Goal: Navigation & Orientation: Find specific page/section

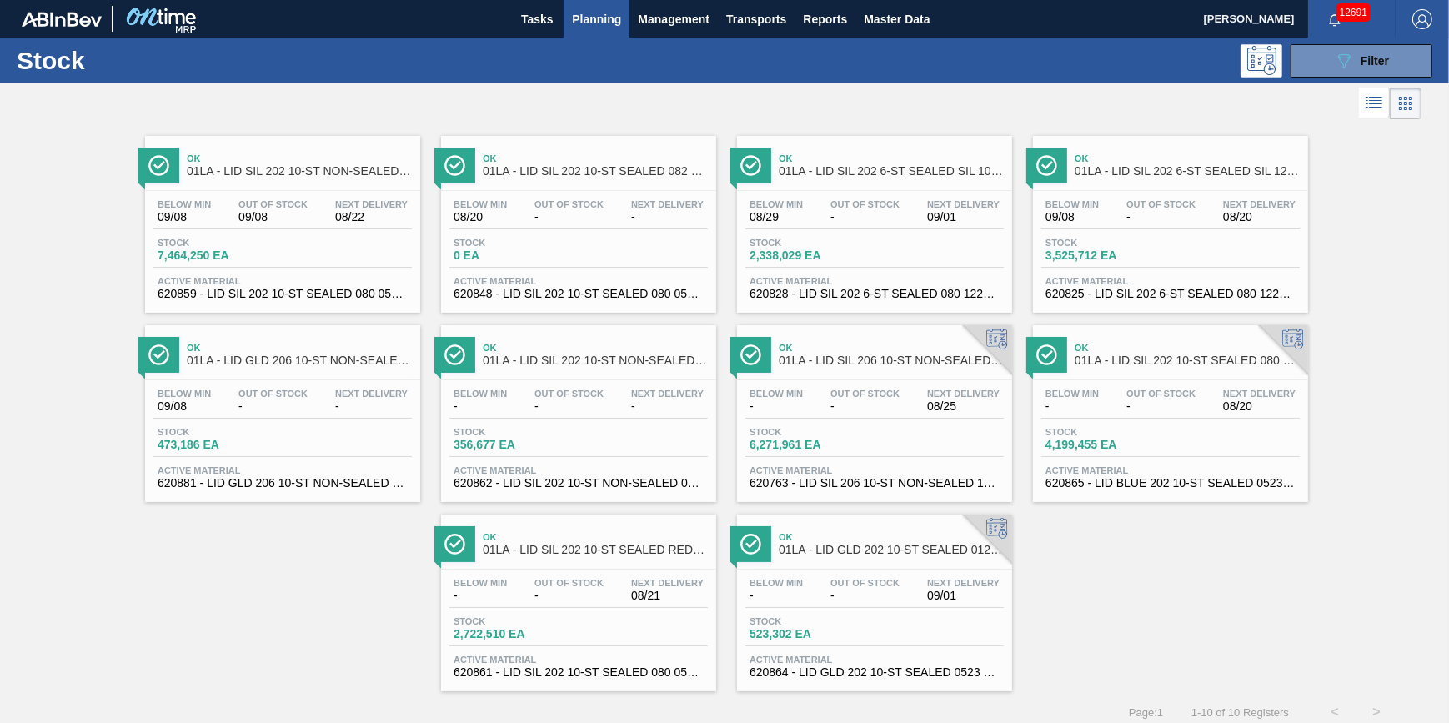
click at [585, 24] on span "Planning" at bounding box center [596, 19] width 49 height 20
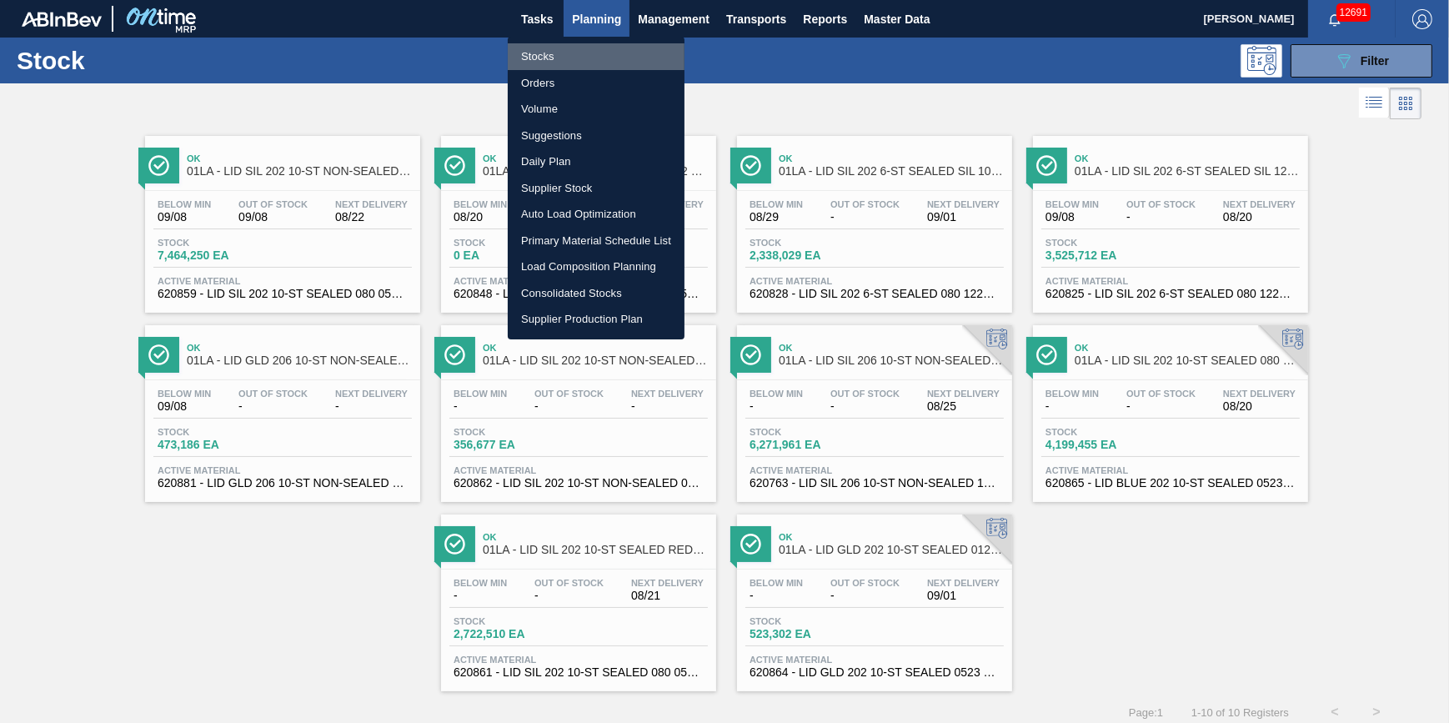
click at [586, 53] on li "Stocks" at bounding box center [596, 56] width 177 height 27
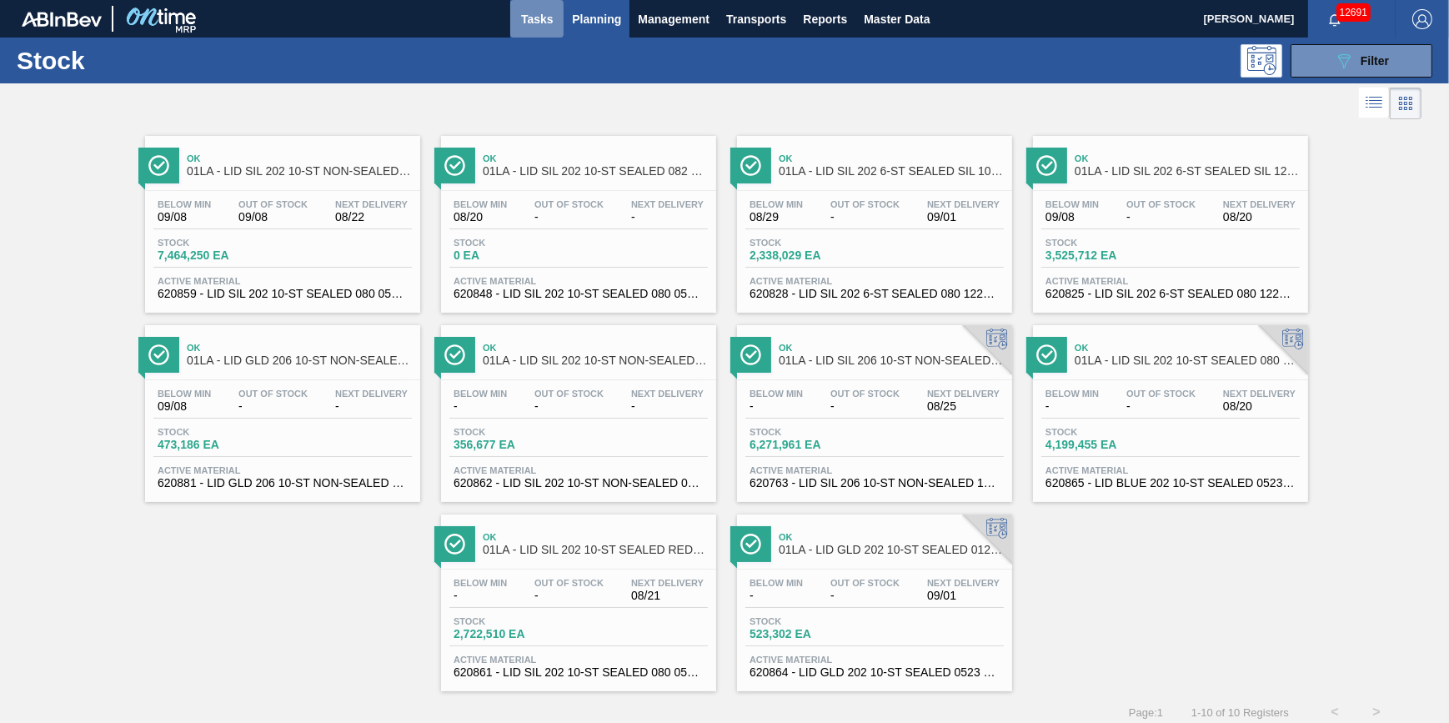
click at [544, 15] on span "Tasks" at bounding box center [537, 19] width 37 height 20
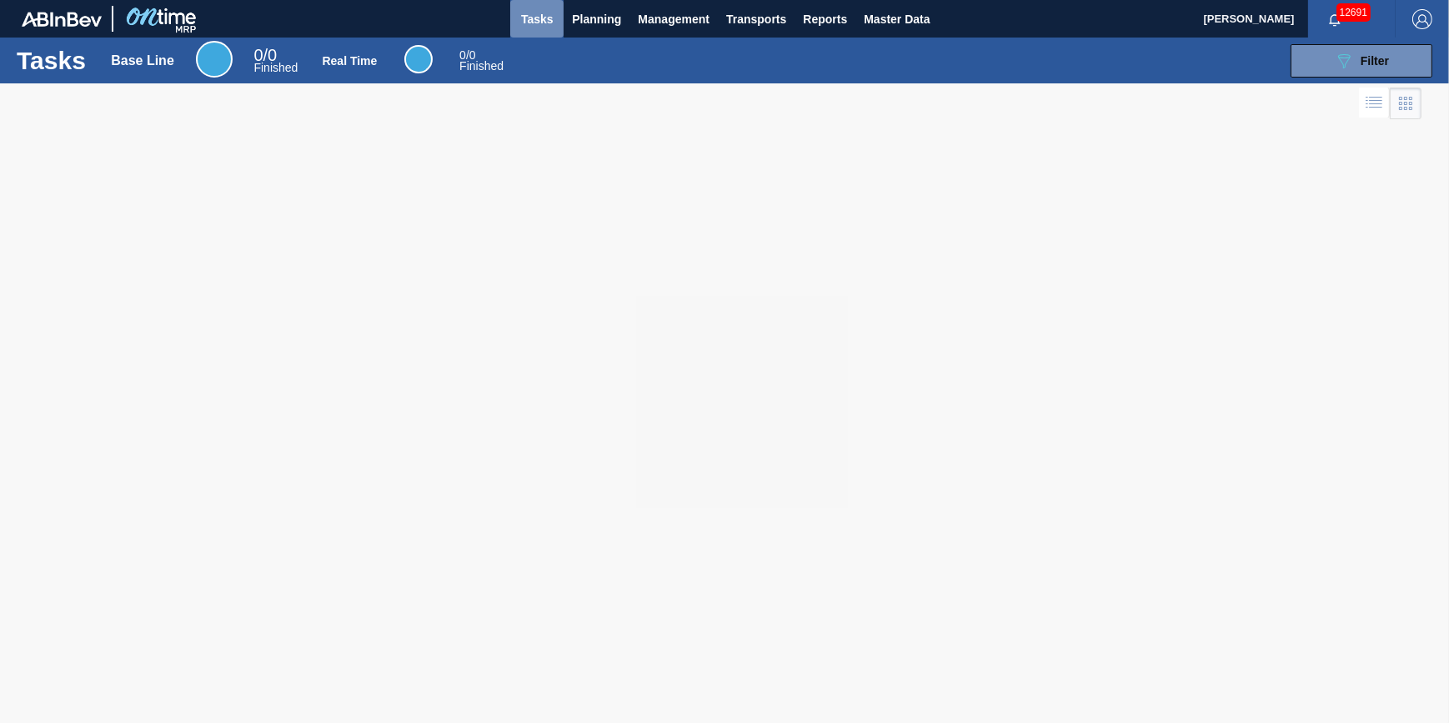
click at [520, 13] on span "Tasks" at bounding box center [537, 19] width 37 height 20
click at [590, 31] on button "Planning" at bounding box center [597, 19] width 66 height 38
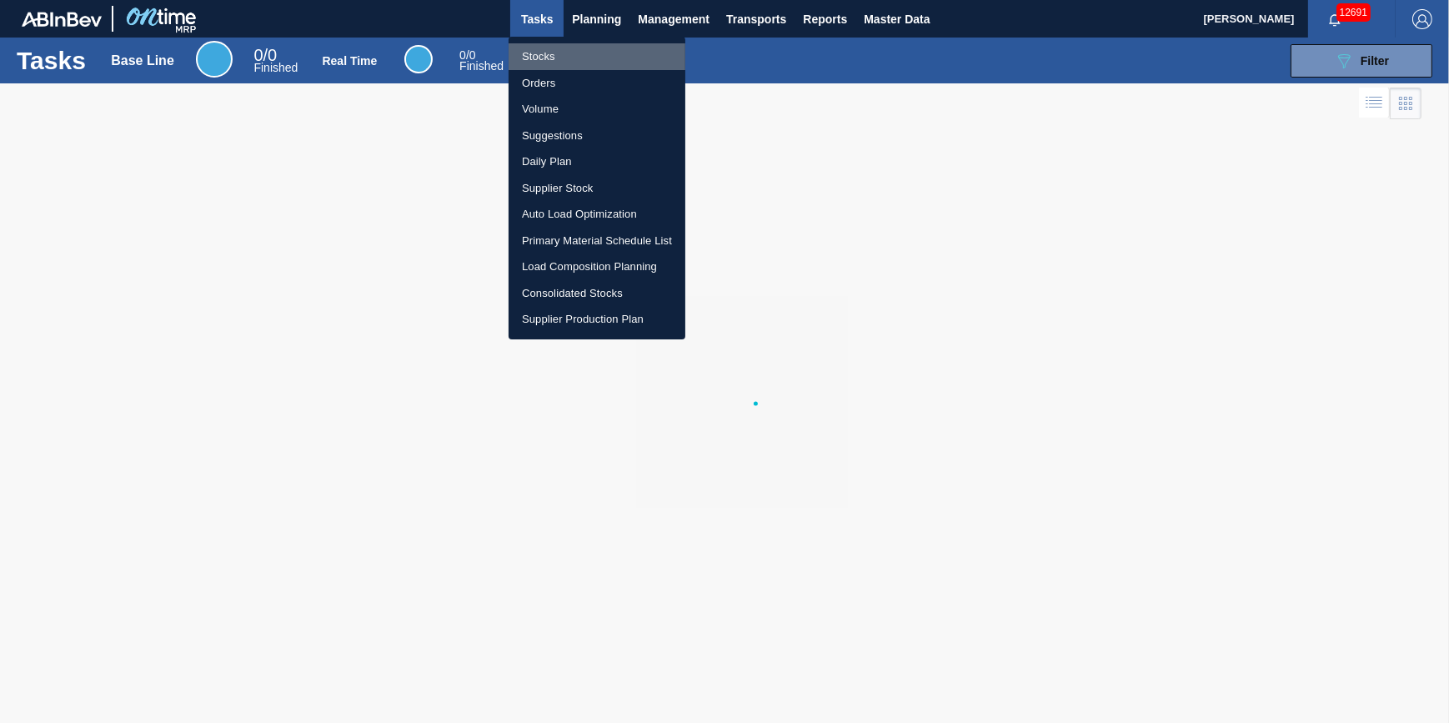
click at [590, 51] on li "Stocks" at bounding box center [597, 56] width 177 height 27
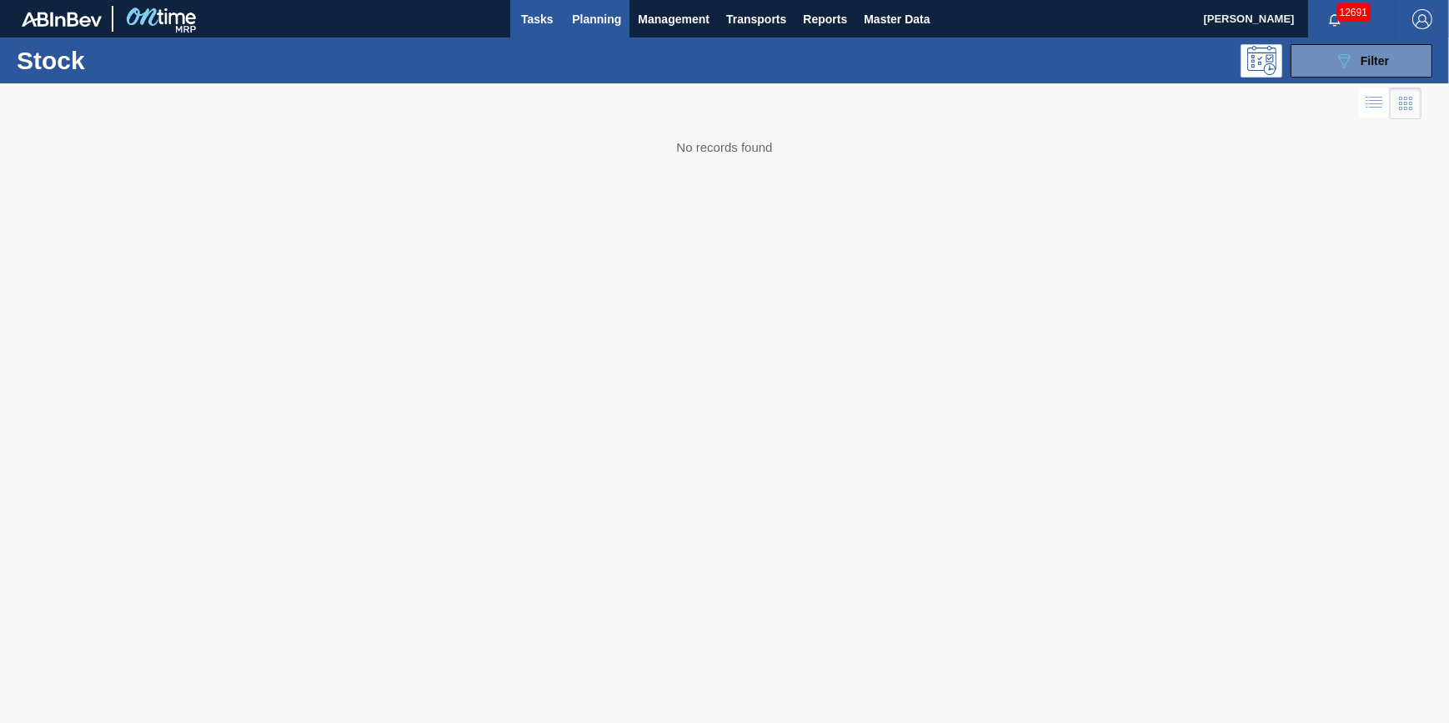
click at [550, 24] on span "Tasks" at bounding box center [537, 19] width 37 height 20
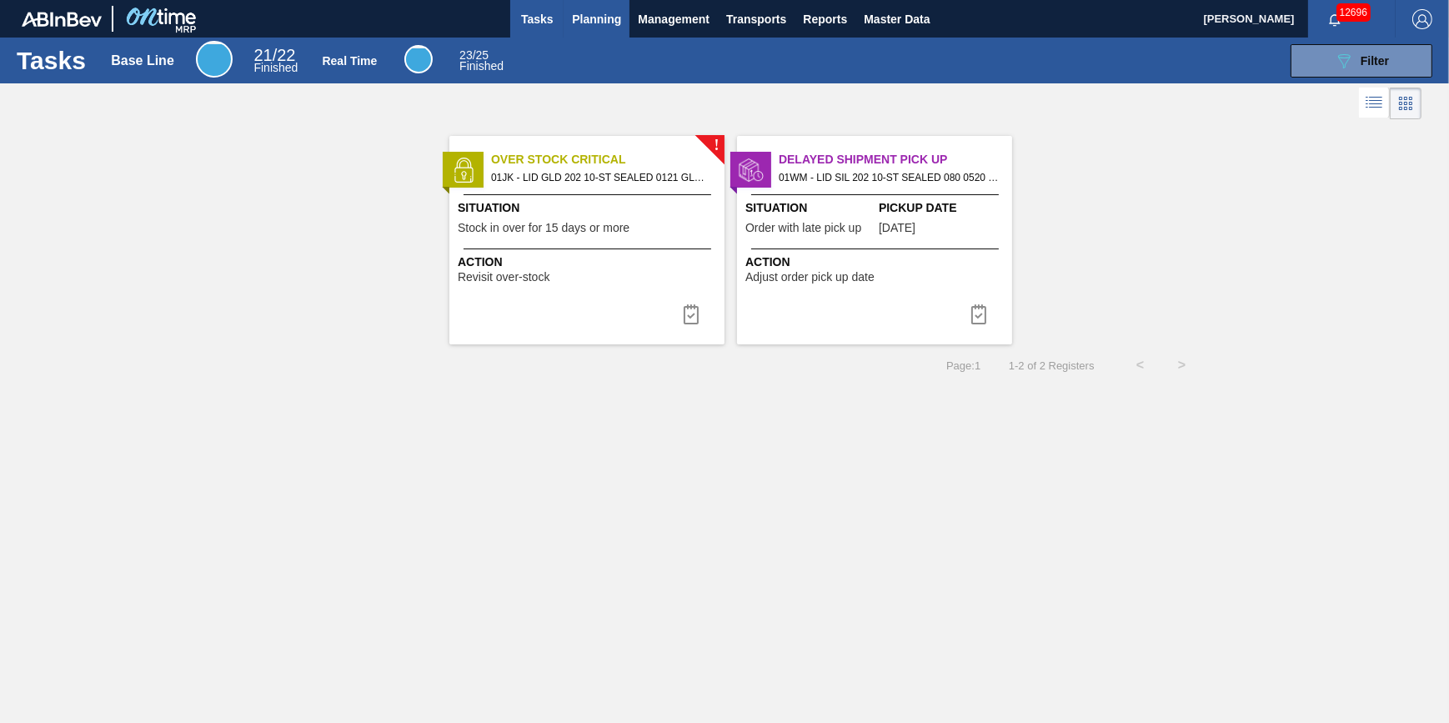
click at [596, 34] on button "Planning" at bounding box center [597, 19] width 66 height 38
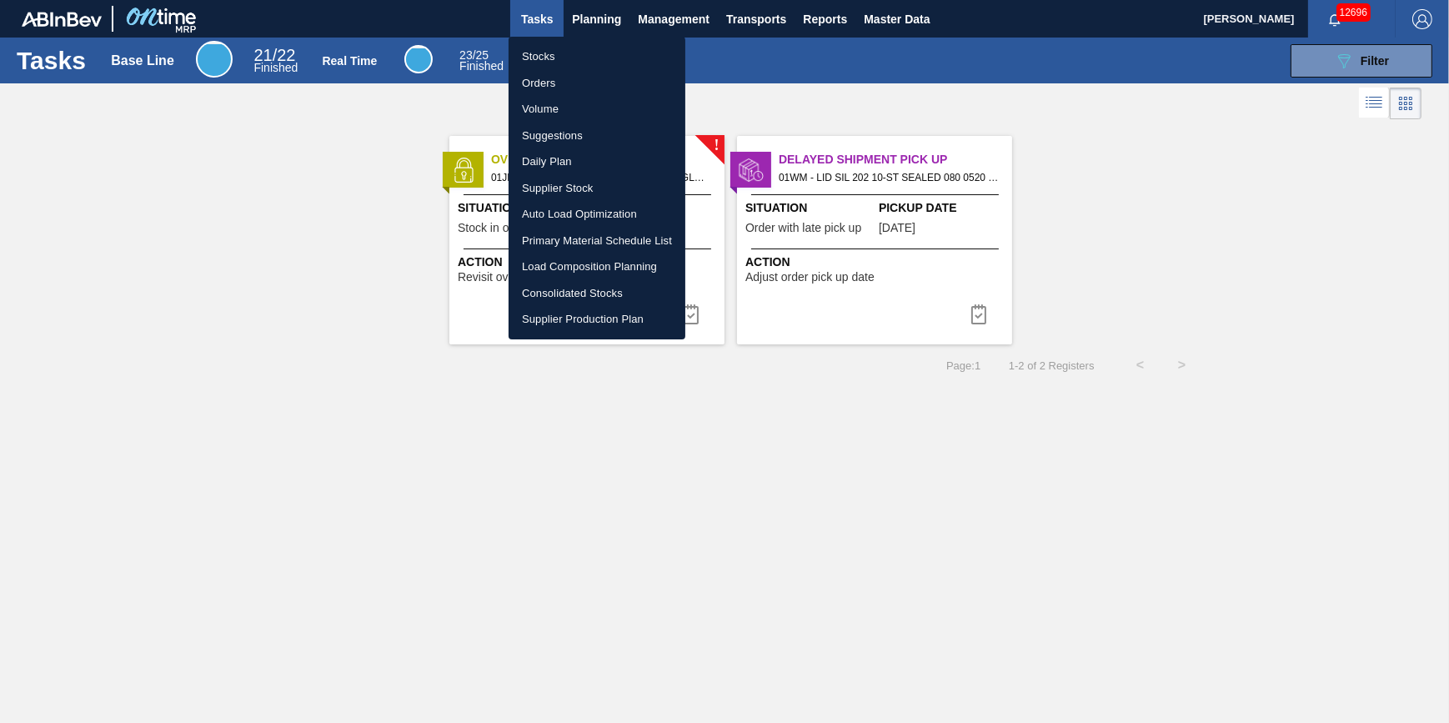
click at [593, 58] on li "Stocks" at bounding box center [597, 56] width 177 height 27
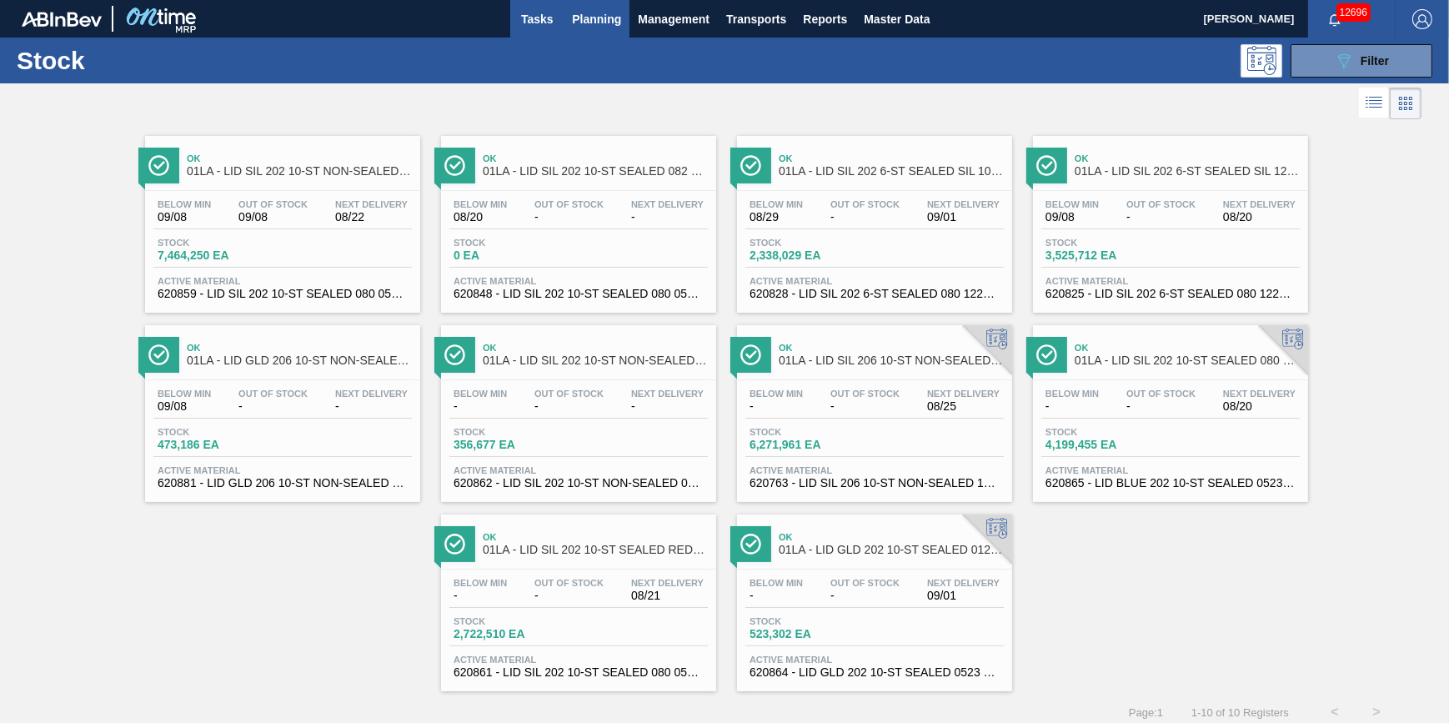
click at [549, 18] on span "Tasks" at bounding box center [537, 19] width 37 height 20
